Goal: Transaction & Acquisition: Purchase product/service

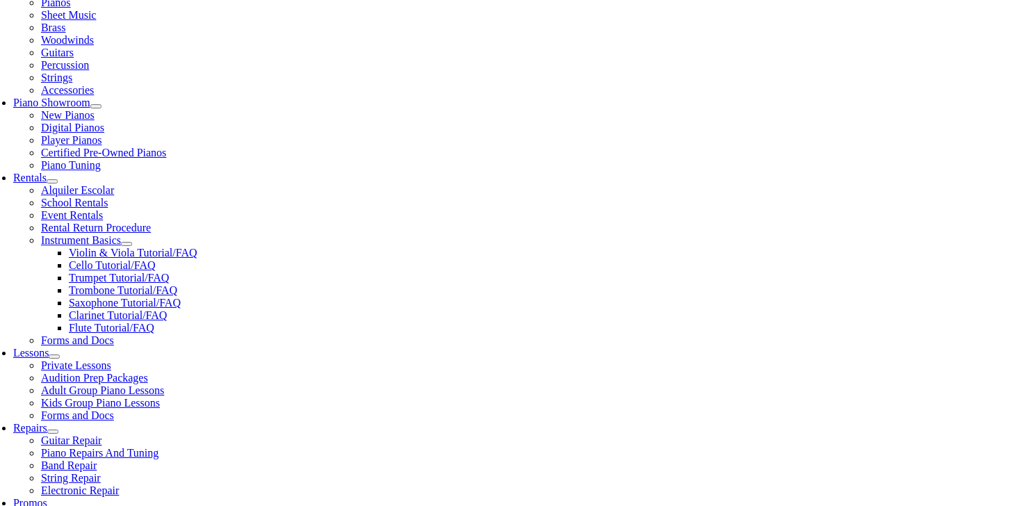
scroll to position [332, 0]
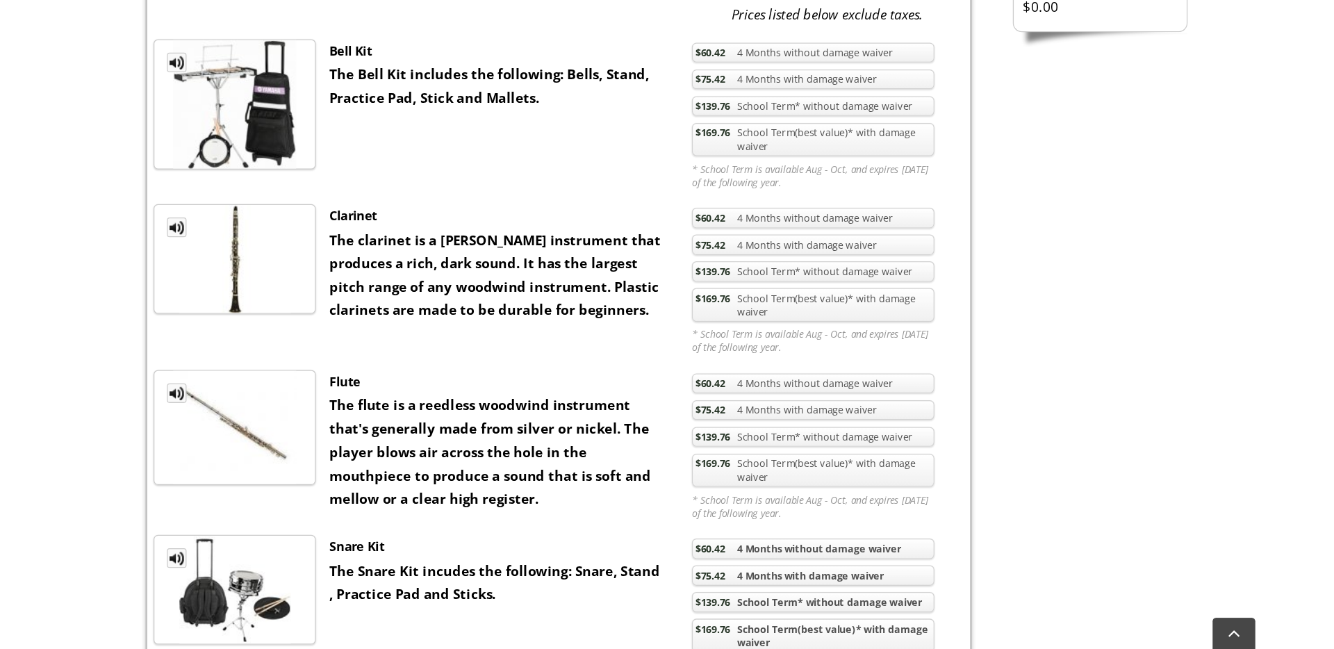
scroll to position [587, 0]
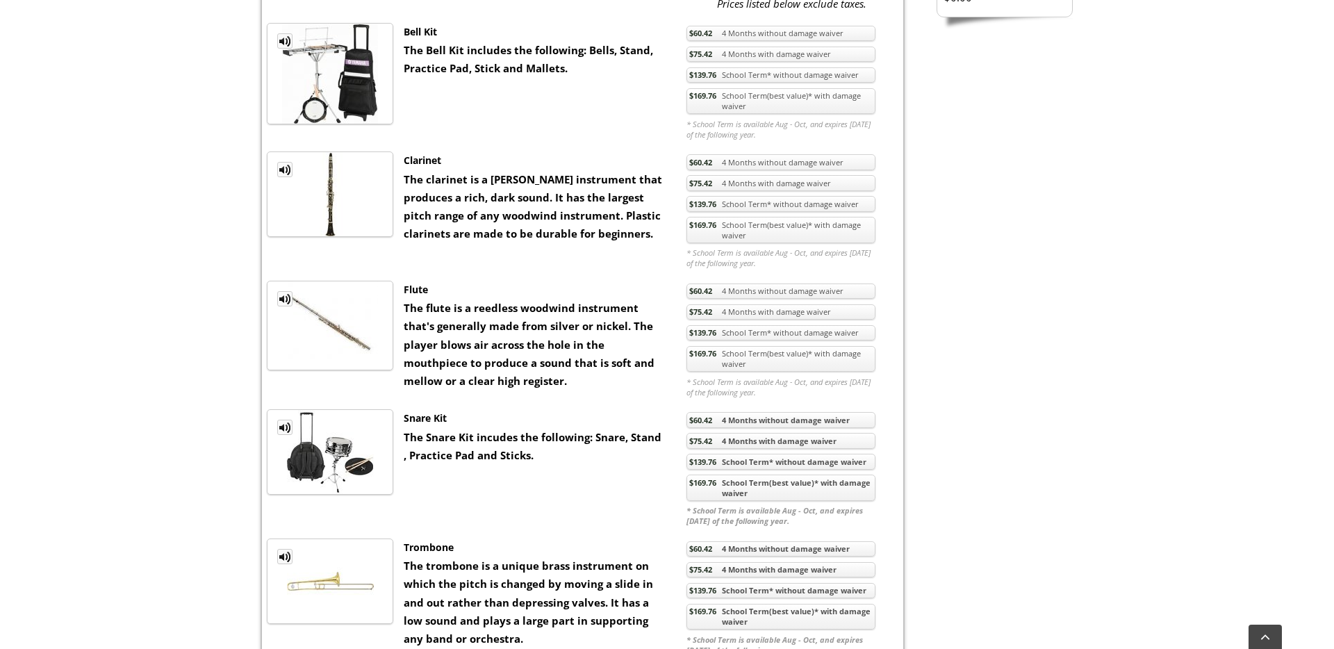
click at [728, 206] on link "$139.76 School Term* without damage waiver" at bounding box center [781, 204] width 189 height 16
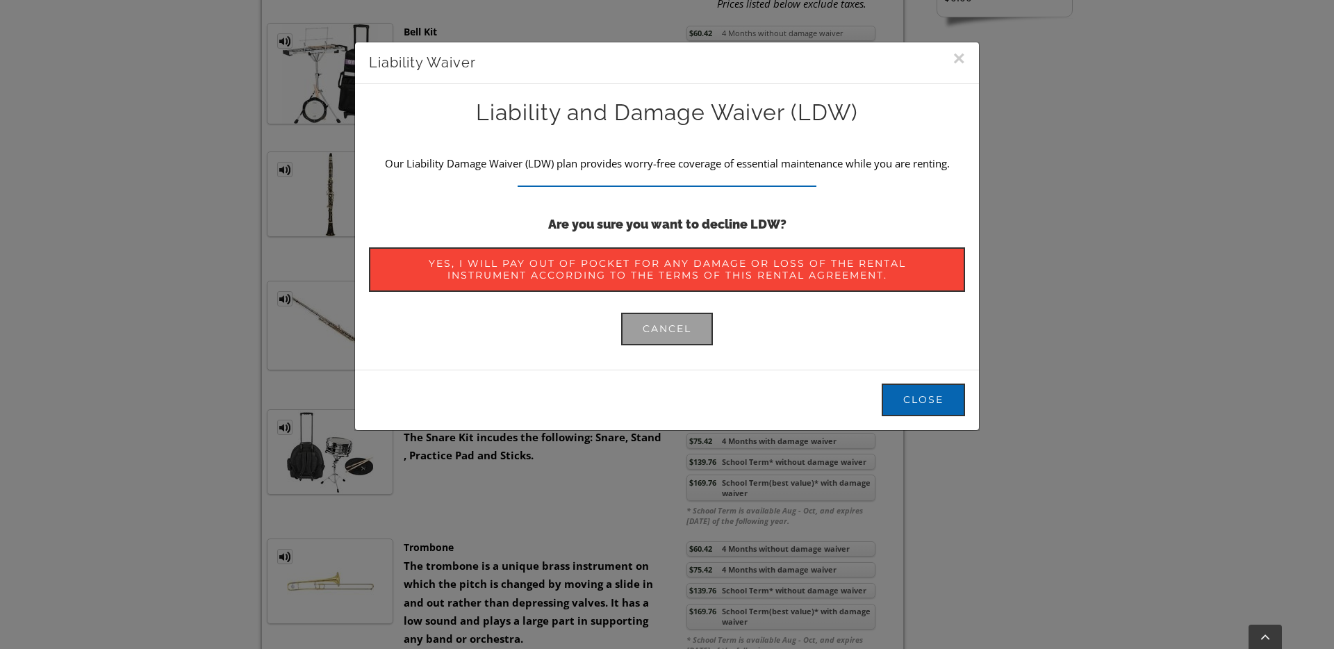
click at [698, 227] on strong "Are you sure you want to decline LDW?" at bounding box center [667, 224] width 238 height 15
click at [669, 320] on link "Cancel" at bounding box center [667, 329] width 92 height 33
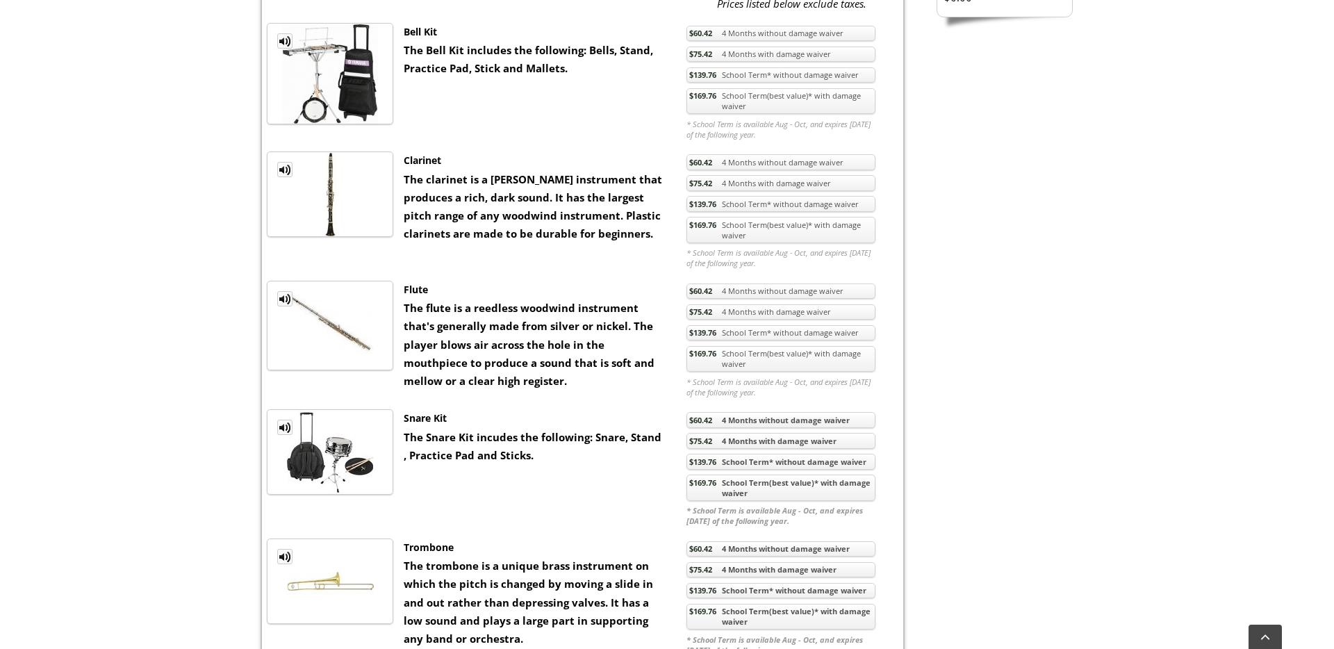
click at [815, 231] on link "$169.76 School Term(best value)* with damage waiver" at bounding box center [781, 230] width 189 height 26
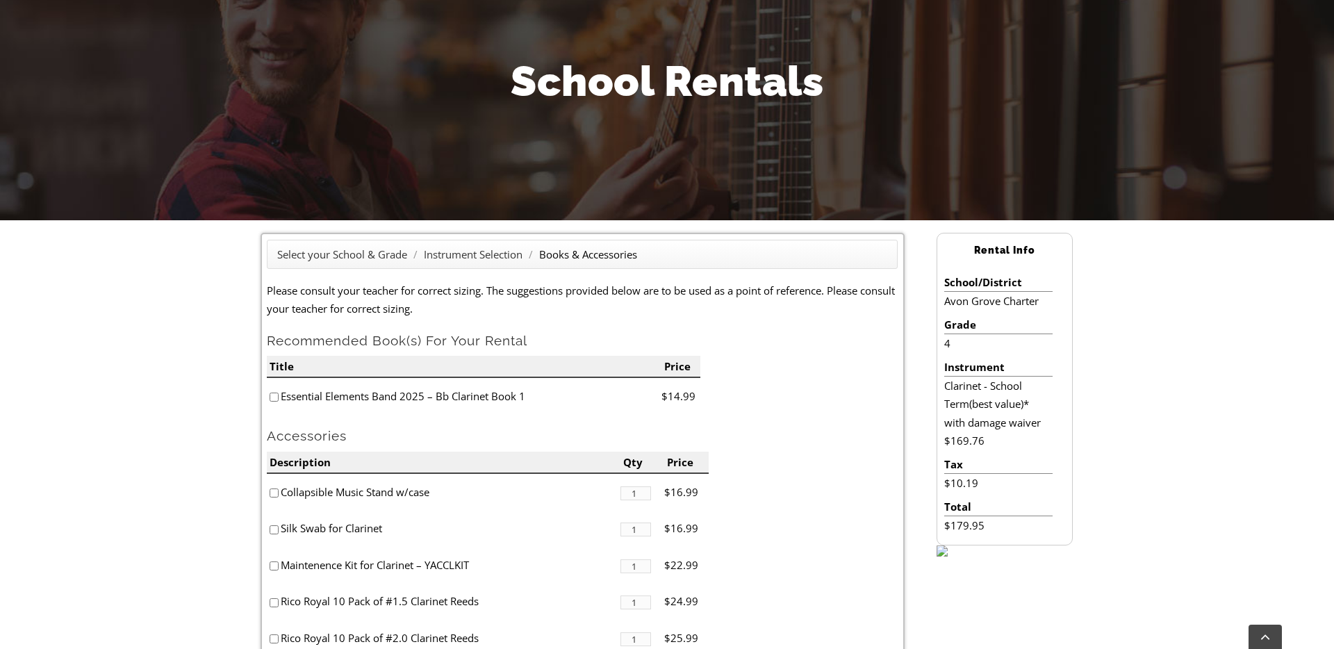
scroll to position [391, 0]
